Goal: Information Seeking & Learning: Learn about a topic

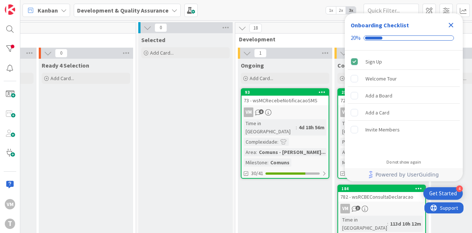
scroll to position [0, 219]
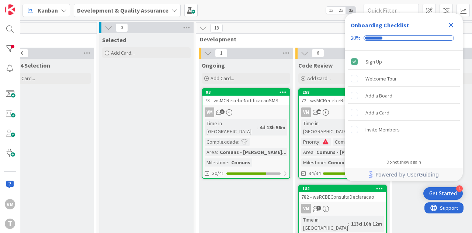
click at [266, 106] on div "93 73 - wsMCRecebeNotificacaoSMS VM 8 Time in Column : 4d 18h 56m Complexidade …" at bounding box center [246, 133] width 89 height 90
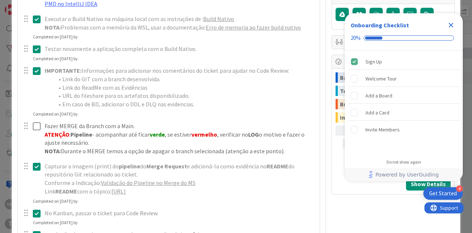
scroll to position [258, 0]
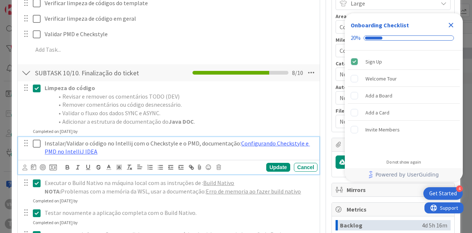
click at [38, 142] on icon at bounding box center [37, 143] width 8 height 9
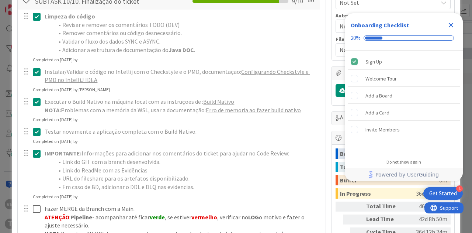
scroll to position [332, 0]
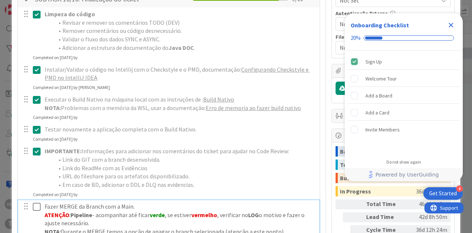
click at [37, 203] on icon at bounding box center [37, 206] width 8 height 9
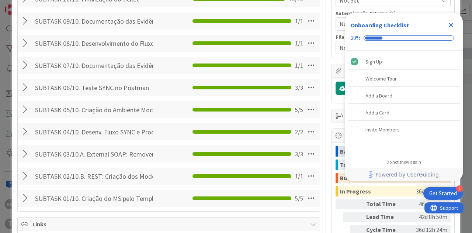
scroll to position [516, 0]
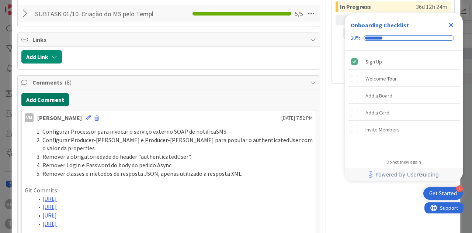
click at [44, 96] on button "Add Comment" at bounding box center [45, 99] width 48 height 13
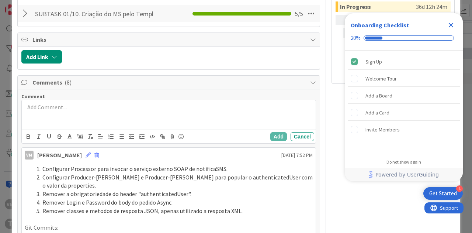
scroll to position [0, 0]
click at [133, 111] on div at bounding box center [169, 115] width 294 height 30
click at [108, 135] on icon "button" at bounding box center [111, 136] width 7 height 7
click at [46, 115] on div at bounding box center [169, 115] width 294 height 30
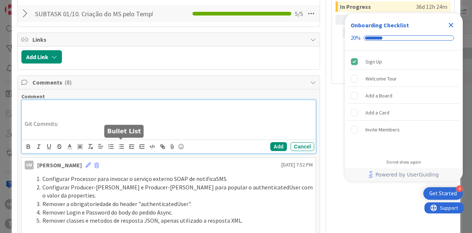
click at [122, 147] on icon "button" at bounding box center [121, 146] width 7 height 7
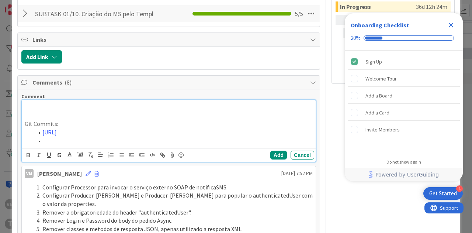
click at [57, 148] on div "Git Commits: https://gitlab.apps.ktools.justica.local/naspp/esb/apps/cmn/wsmcre…" at bounding box center [169, 124] width 294 height 48
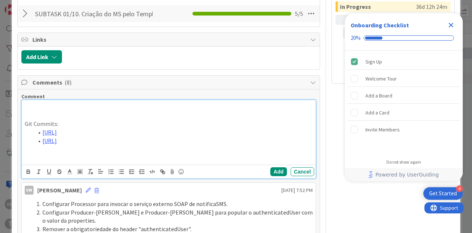
click at [49, 106] on p at bounding box center [169, 107] width 288 height 8
click at [111, 171] on line "button" at bounding box center [111, 171] width 3 height 0
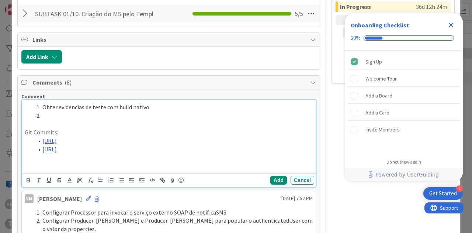
click at [110, 114] on li at bounding box center [173, 115] width 279 height 8
click at [69, 111] on li "Corrigir erros do SonarQube." at bounding box center [173, 115] width 279 height 8
click at [70, 107] on li "Obter evidencias de teste com build nativo." at bounding box center [173, 107] width 279 height 8
click at [0, 0] on lt-span "evid ê ncias" at bounding box center [0, 0] width 0 height 0
click at [67, 162] on p at bounding box center [169, 157] width 288 height 8
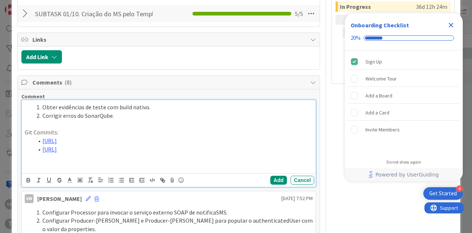
click at [59, 170] on p at bounding box center [169, 166] width 288 height 8
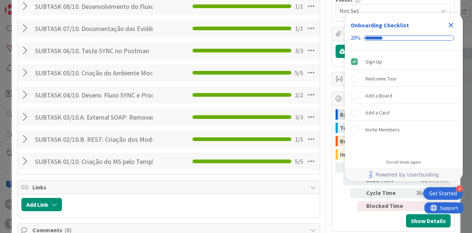
scroll to position [553, 0]
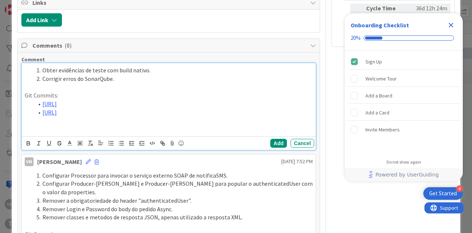
click at [47, 133] on p at bounding box center [169, 129] width 288 height 8
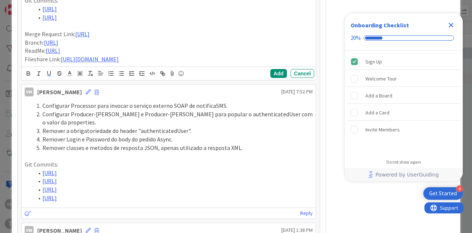
scroll to position [664, 0]
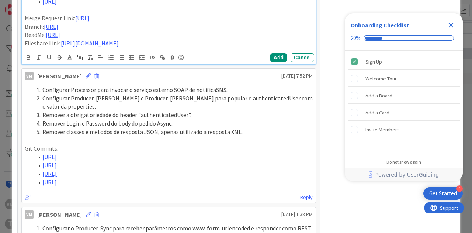
drag, startPoint x: 285, startPoint y: 113, endPoint x: 9, endPoint y: 110, distance: 275.9
click at [9, 110] on div "ID 93 Development & Quality Assurance Ongoing Title 29 / 128 73 - wsMCRecebeNot…" at bounding box center [236, 116] width 472 height 233
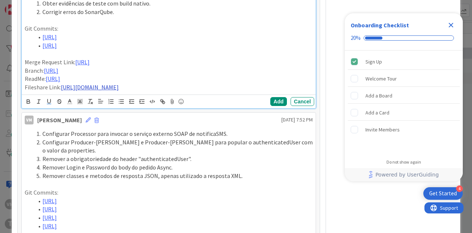
scroll to position [627, 0]
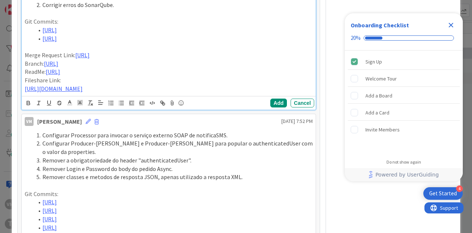
click at [77, 76] on p "ReadMe: https://gitlab.apps.ktools.justica.local/naspp/esb/apps/otr/wsrcbeconsu…" at bounding box center [169, 71] width 288 height 8
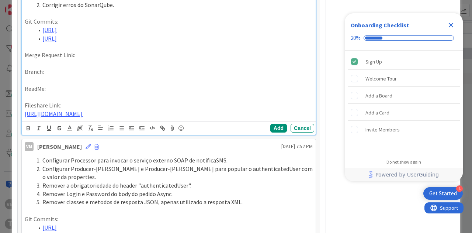
click at [34, 68] on p at bounding box center [169, 63] width 288 height 8
click at [41, 75] on span "Branch:" at bounding box center [34, 71] width 19 height 7
click at [42, 84] on p at bounding box center [169, 80] width 288 height 8
click at [55, 84] on p at bounding box center [169, 80] width 288 height 8
click at [49, 101] on p at bounding box center [169, 97] width 288 height 8
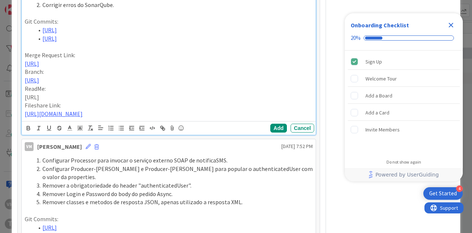
drag, startPoint x: 153, startPoint y: 129, endPoint x: 100, endPoint y: 129, distance: 53.8
click at [100, 101] on p "https://gitlab.apps.ktools.justica.local/naspp/esb/apps/cmn/wsmcrecebenotificac…" at bounding box center [169, 97] width 288 height 8
click at [39, 101] on link "https://gitlab.apps.ktools.justica.local/naspp/esb/apps/cmn/wsmcrecebenotificac…" at bounding box center [32, 96] width 14 height 7
click at [134, 140] on link "https://gitlab.apps.ktools.justica.local/naspp/esb/apps/cmn/wsmcrecebenotificac…" at bounding box center [128, 145] width 12 height 10
click at [111, 93] on p "ReadMe:" at bounding box center [169, 88] width 288 height 8
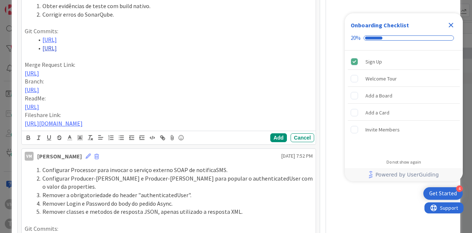
scroll to position [664, 0]
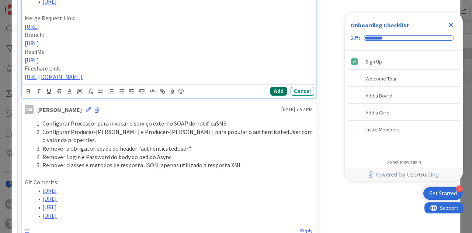
click at [271, 96] on button "Add" at bounding box center [278, 91] width 17 height 9
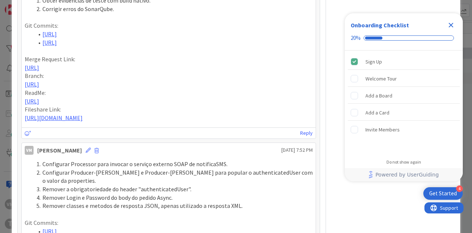
scroll to position [721, 0]
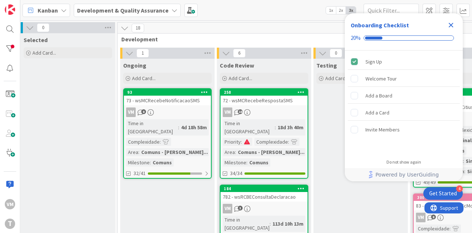
scroll to position [0, 298]
click at [274, 104] on div "72 - wsMCRecebeRespostaSMS" at bounding box center [264, 101] width 87 height 10
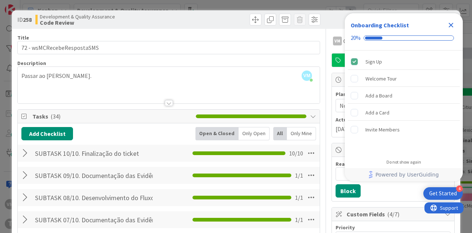
click at [452, 20] on div "Close Checklist" at bounding box center [451, 25] width 12 height 12
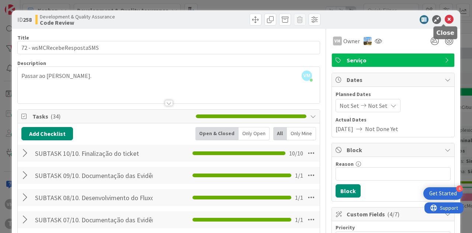
click at [445, 16] on icon at bounding box center [449, 19] width 9 height 9
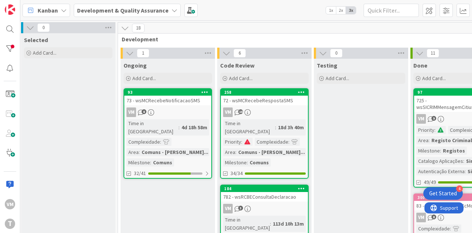
click at [172, 102] on div "73 - wsMCRecebeNotificacaoSMS" at bounding box center [167, 101] width 87 height 10
click at [280, 192] on div "782 - wsRCBEConsultaDeclaracao" at bounding box center [264, 197] width 87 height 10
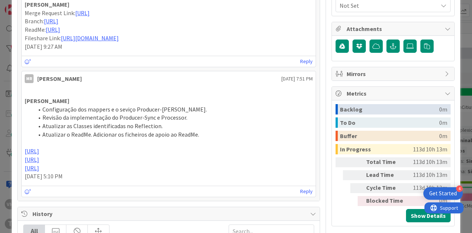
scroll to position [337, 0]
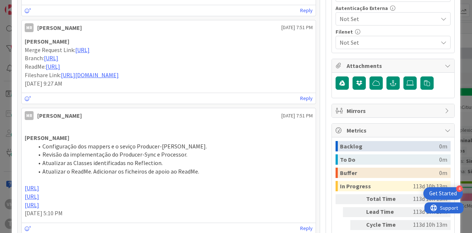
drag, startPoint x: 293, startPoint y: 132, endPoint x: 22, endPoint y: 46, distance: 284.3
click at [22, 46] on div "[PERSON_NAME] Merge Request Link: [URL] Branch: [URL] ReadMe: [URL] Fileshare L…" at bounding box center [169, 62] width 294 height 56
copy div "Merge Request Link: [URL] Branch: [URL] ReadMe: [URL] Fileshare Link: [URL][DOM…"
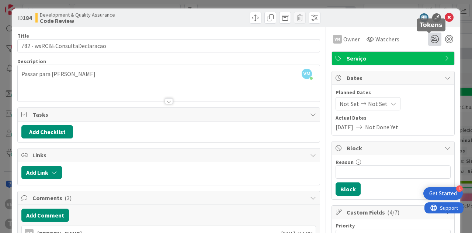
scroll to position [0, 0]
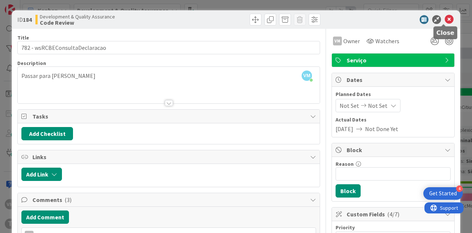
click at [445, 20] on icon at bounding box center [449, 19] width 9 height 9
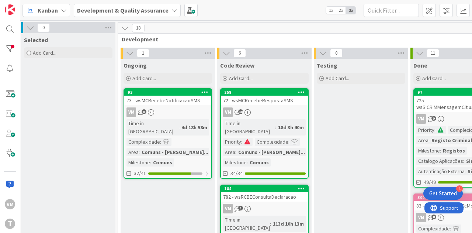
click at [268, 104] on div "72 - wsMCRecebeRespostaSMS" at bounding box center [264, 101] width 87 height 10
